Goal: Register for event/course

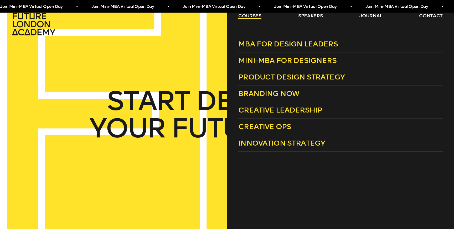
click at [257, 16] on link "courses" at bounding box center [249, 16] width 23 height 6
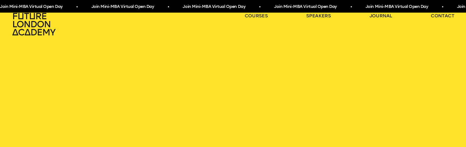
click at [187, 6] on span "Join Mini-MBA Virtual Open Day • Join Mini-MBA Virtual Open Day • Join Mini-MBA…" at bounding box center [228, 7] width 457 height 10
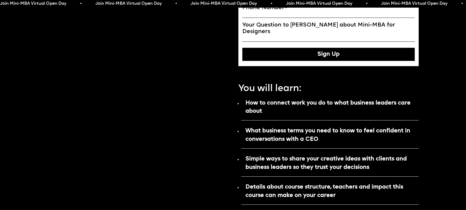
scroll to position [252, 0]
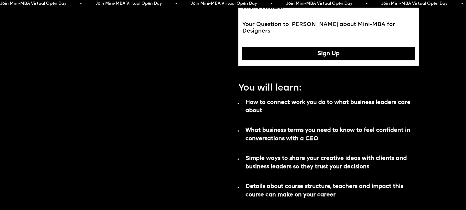
click at [259, 147] on p "Details about course structure, teachers and impact this course can make on you…" at bounding box center [330, 192] width 178 height 23
